Goal: Communication & Community: Answer question/provide support

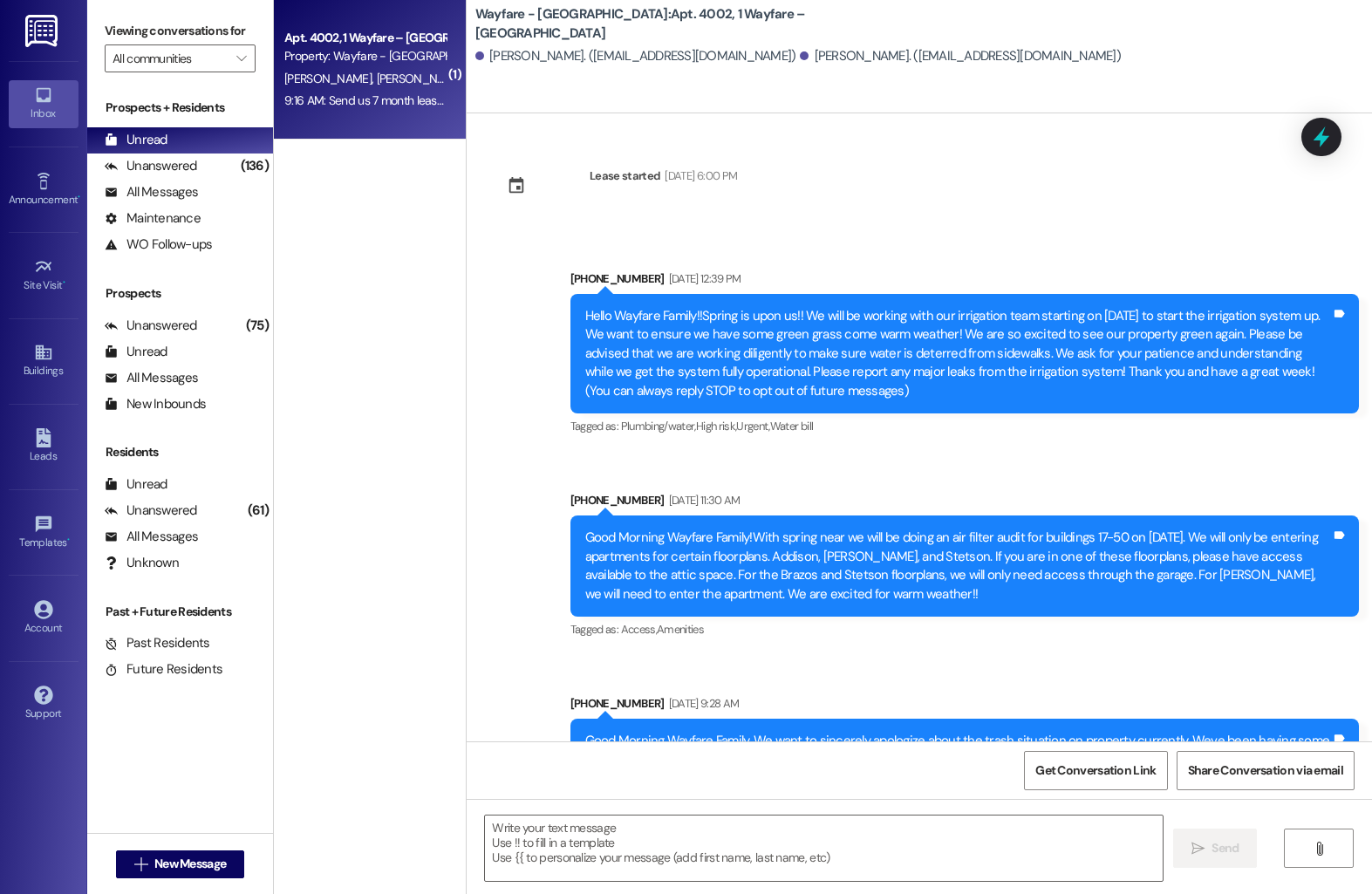
scroll to position [7544, 0]
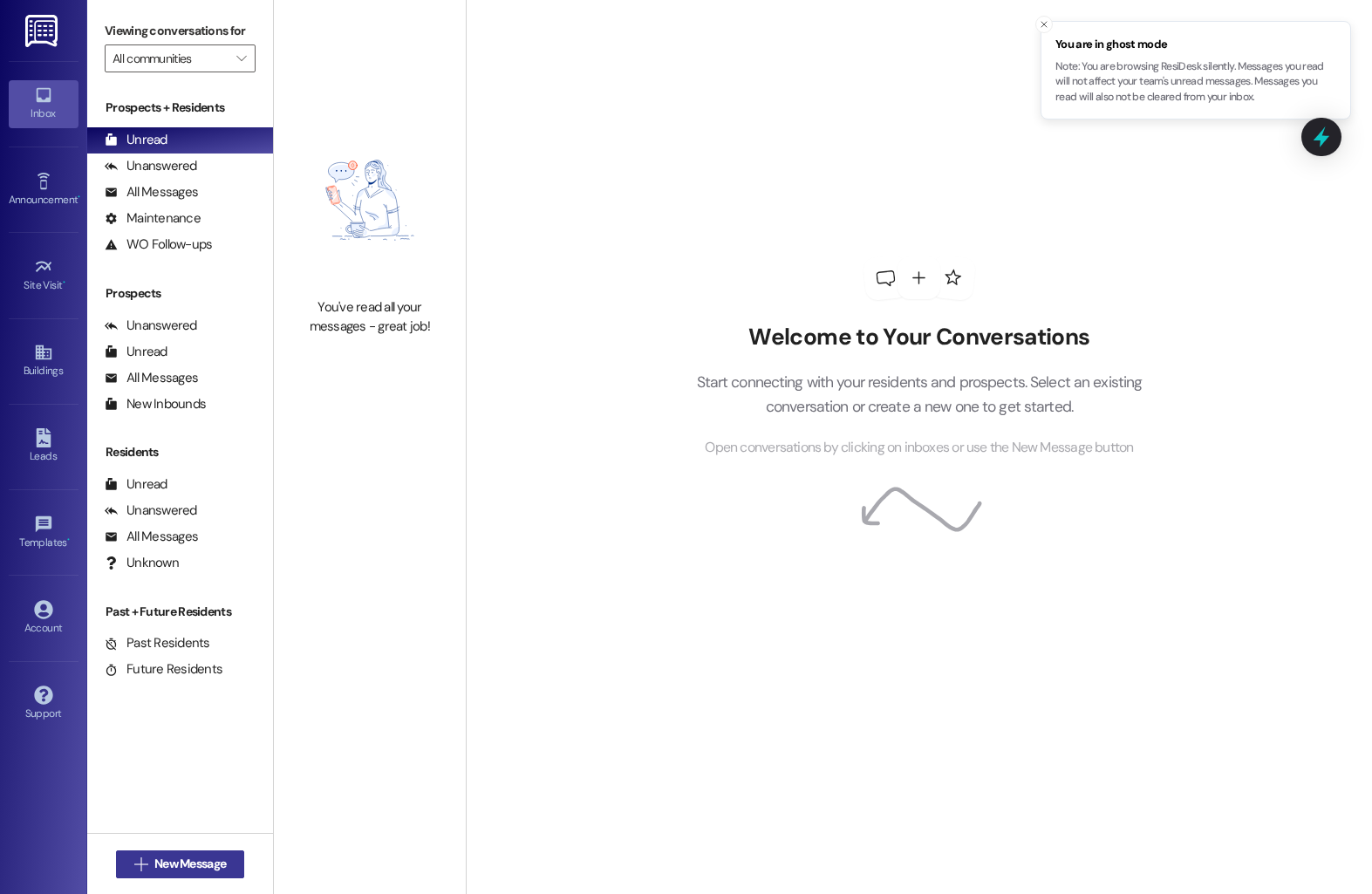
click at [163, 867] on span "New Message" at bounding box center [190, 864] width 71 height 18
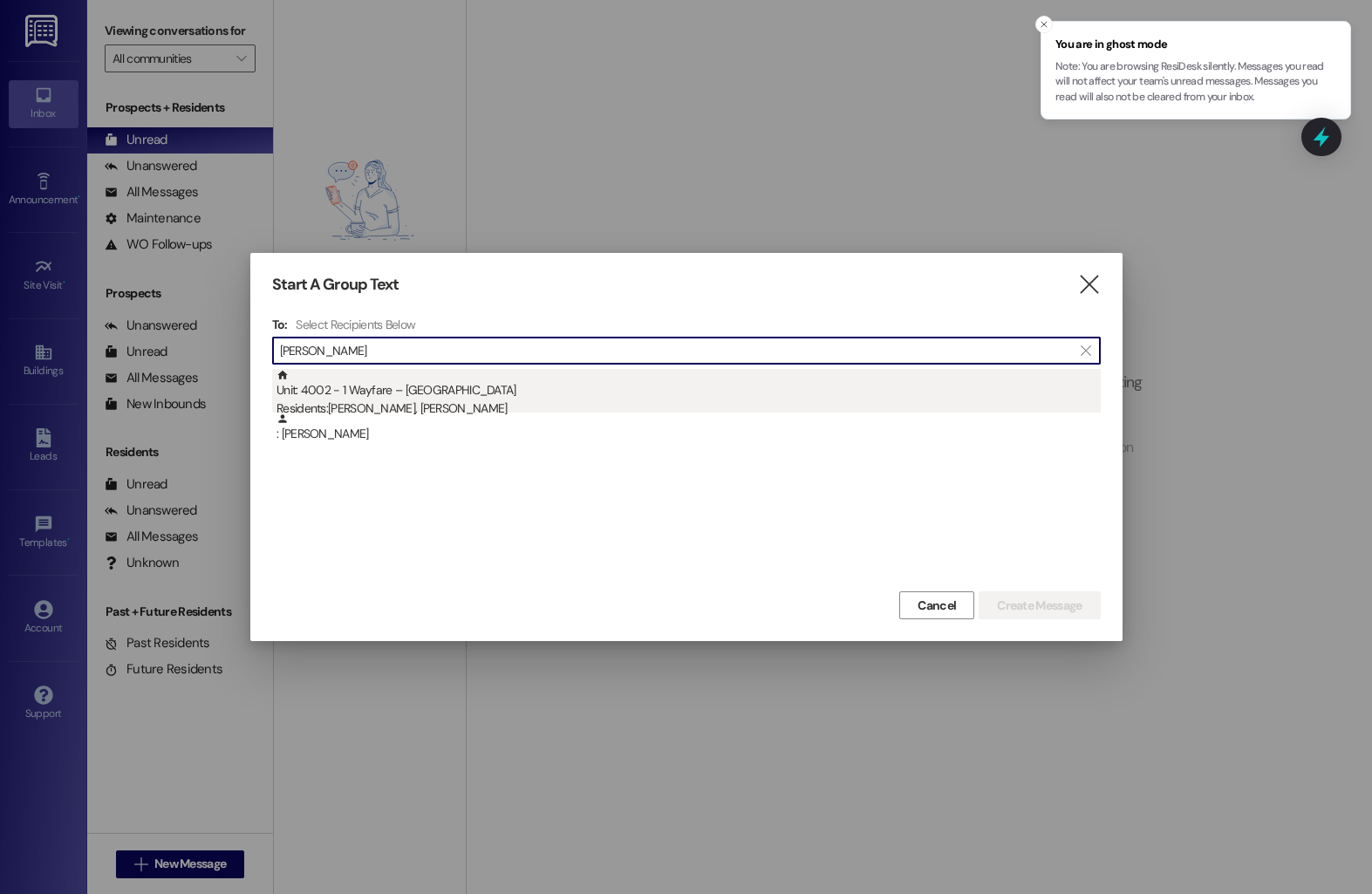
type input "adnaan"
click at [486, 397] on div "Unit: 4002 - 1 Wayfare – Cumberland Park Residents: Abedelrahman Taha, Adnaan R…" at bounding box center [689, 394] width 824 height 49
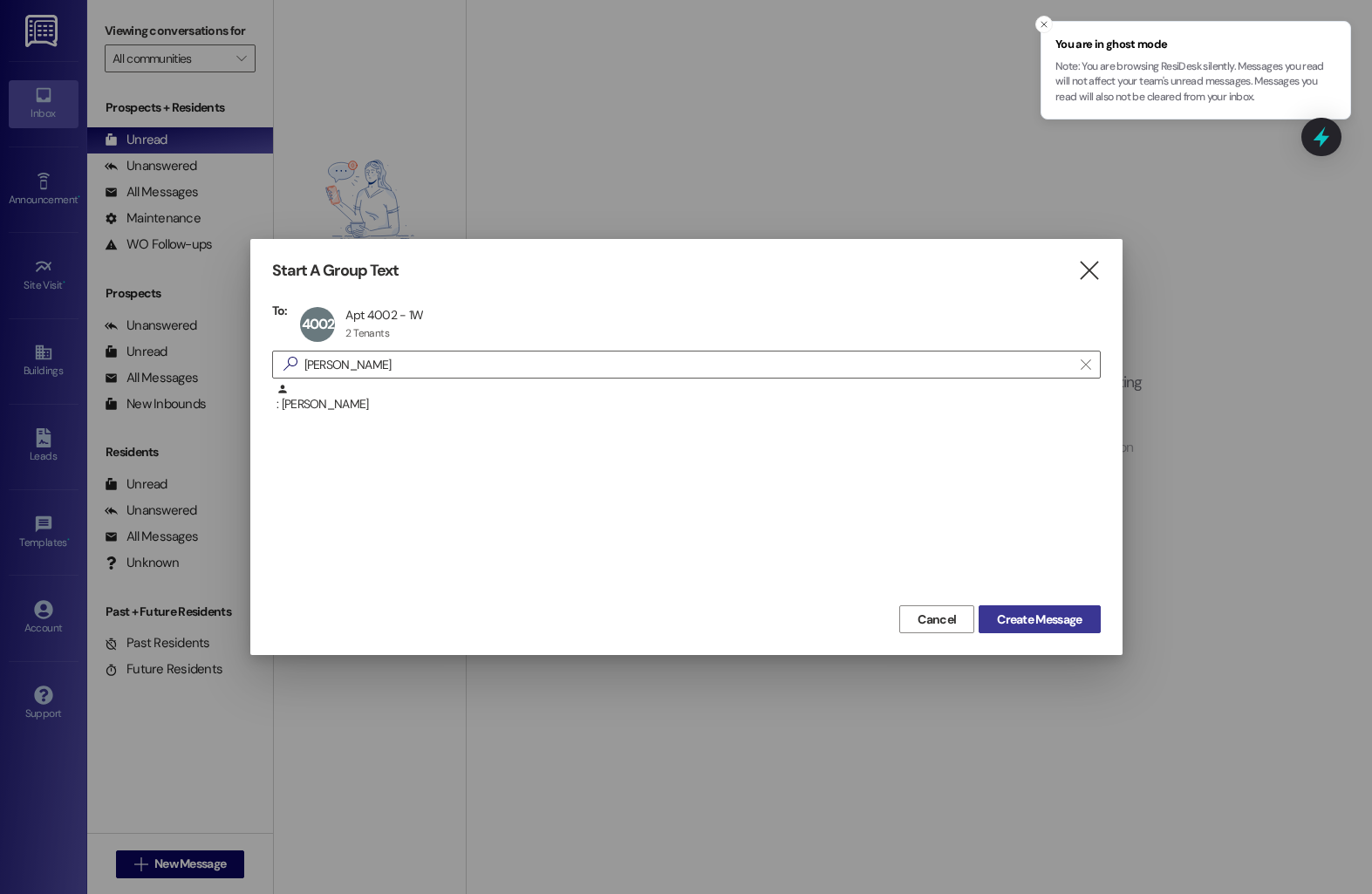
click at [1000, 617] on span "Create Message" at bounding box center [1039, 620] width 85 height 18
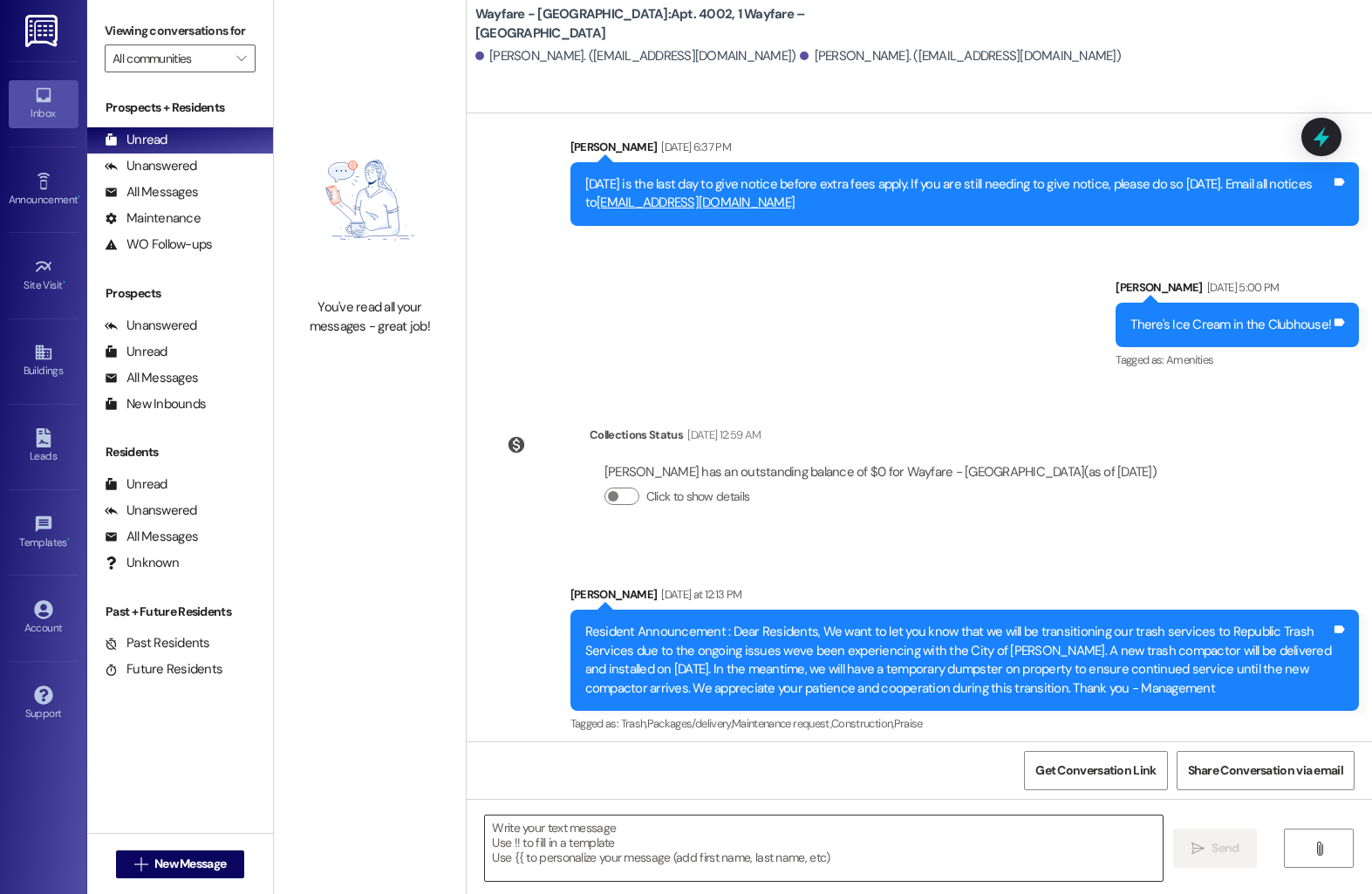
scroll to position [7543, 0]
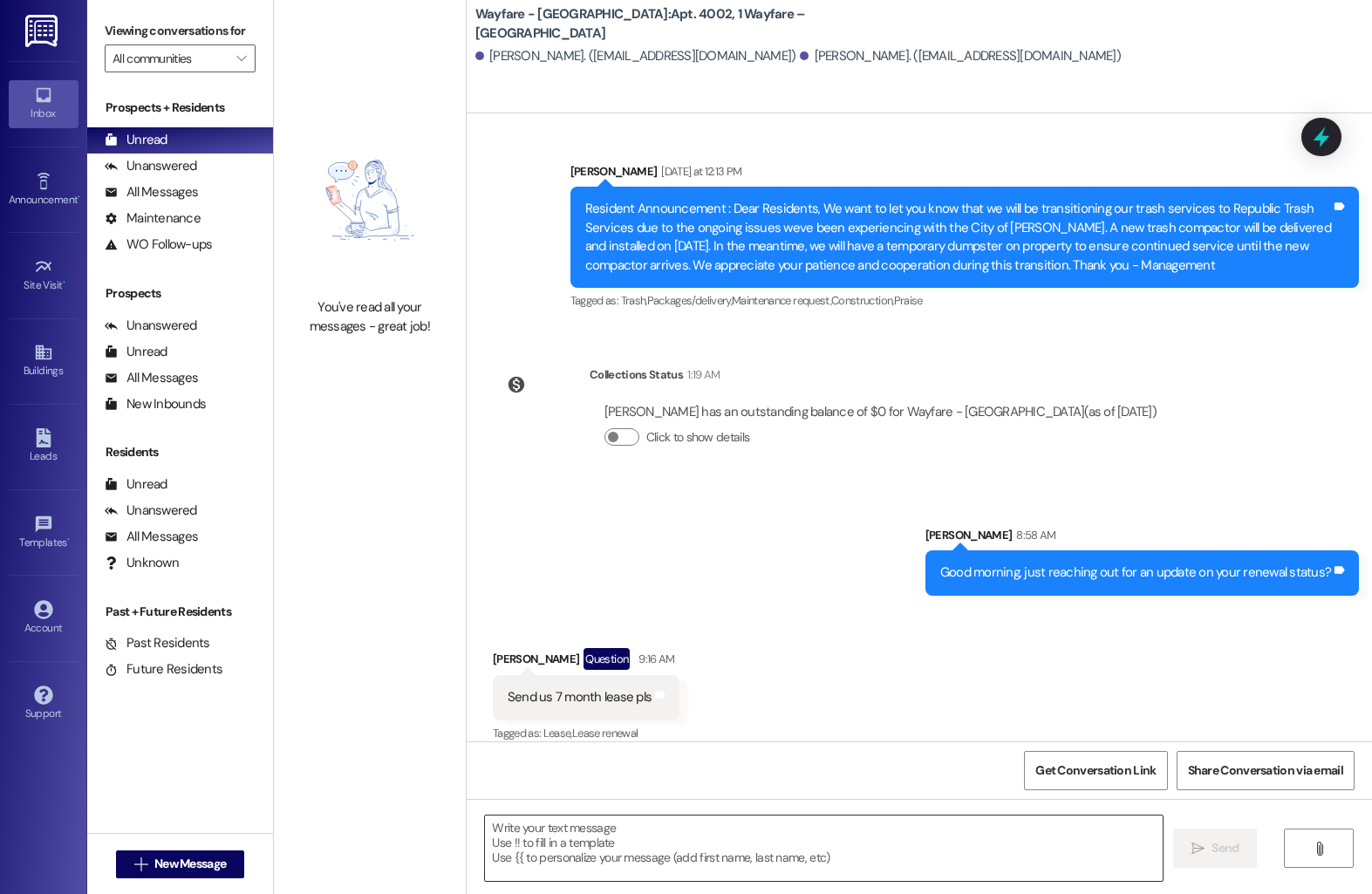
click at [714, 858] on textarea at bounding box center [824, 848] width 677 height 66
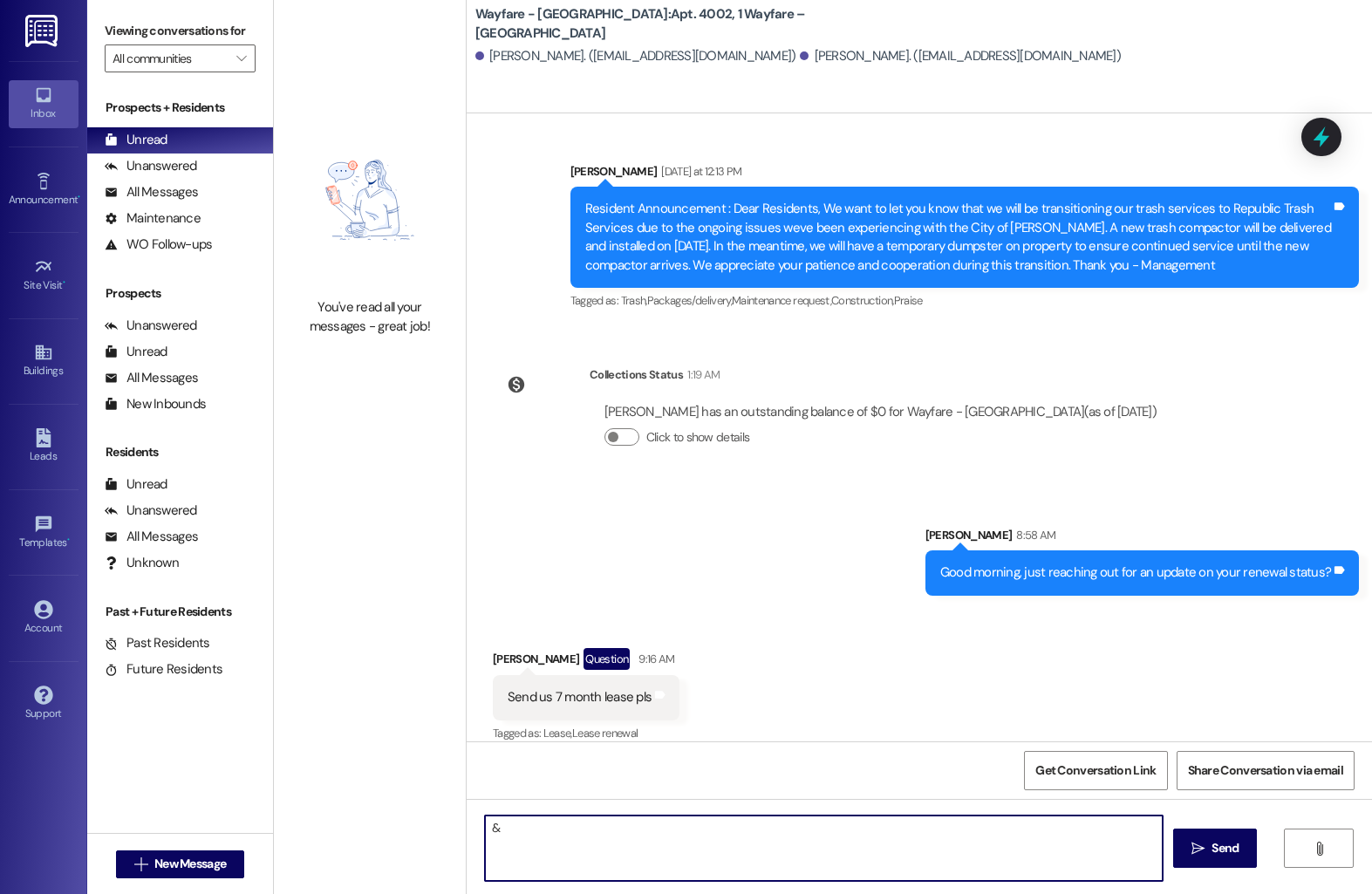
type textarea "&"
type textarea "7 month lease has been sent out!"
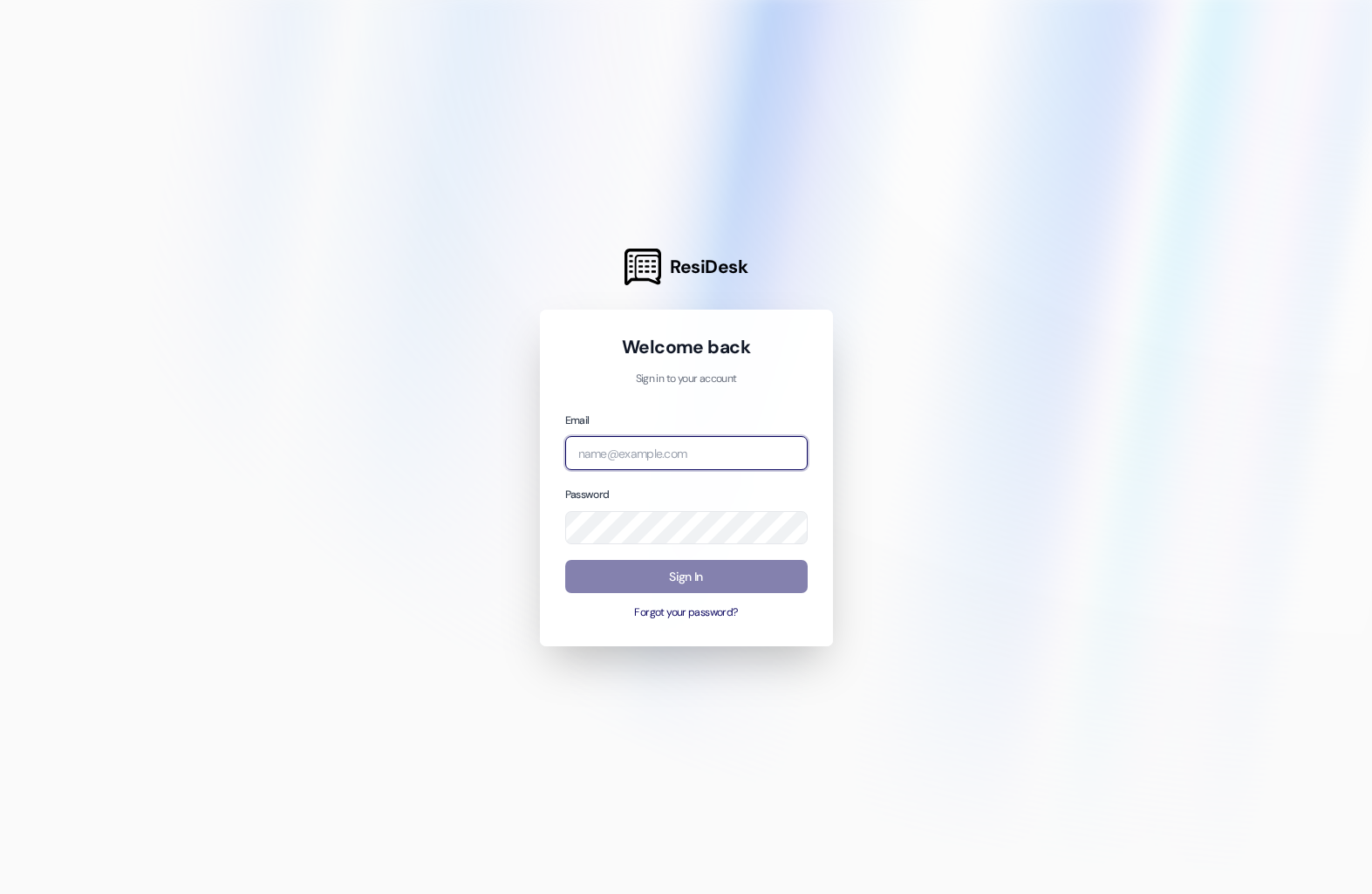
click at [632, 443] on input "email" at bounding box center [686, 452] width 242 height 34
type input "[EMAIL_ADDRESS][DOMAIN_NAME]"
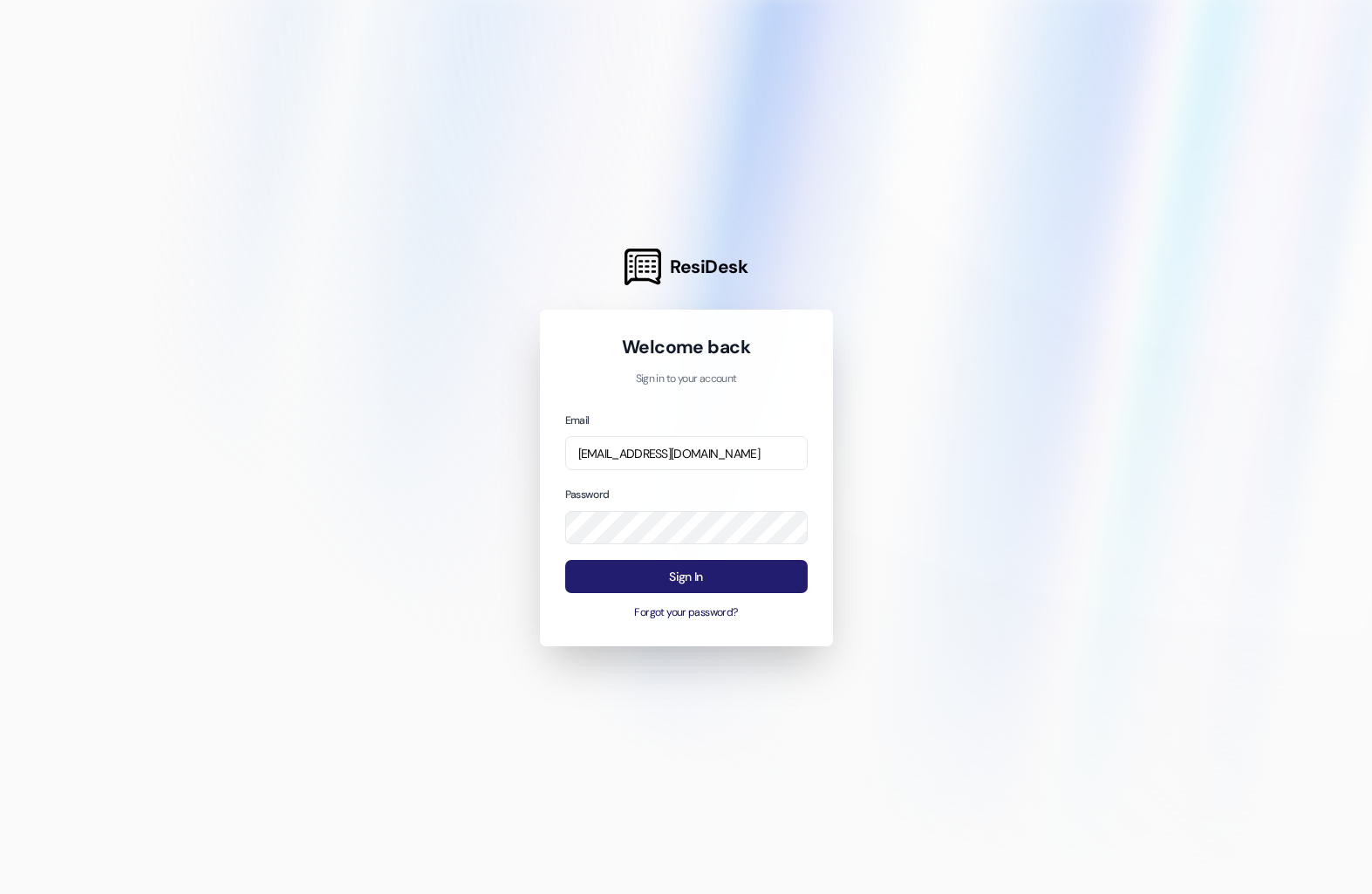
click at [633, 583] on button "Sign In" at bounding box center [686, 577] width 242 height 34
